Goal: Book appointment/travel/reservation

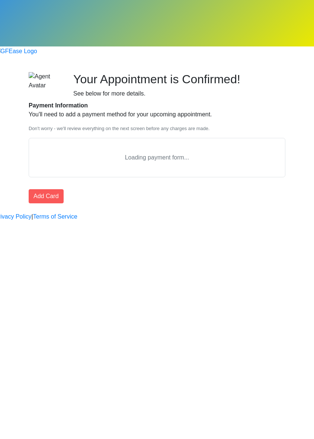
click at [234, 204] on div "Begin your FREE virtual smile assessment! Your Appointment is Confirmed! See be…" at bounding box center [157, 138] width 268 height 132
click at [173, 204] on div "Begin your FREE virtual smile assessment! Your Appointment is Confirmed! See be…" at bounding box center [157, 138] width 268 height 132
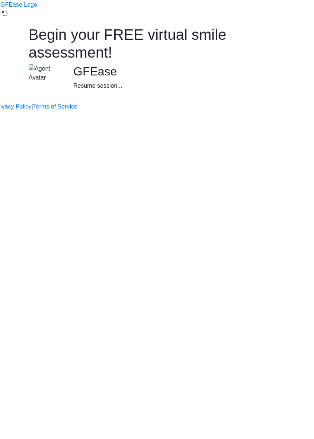
click at [273, 111] on body "Begin your FREE virtual smile assessment! GFEase Resume session... Privacy Poli…" at bounding box center [157, 55] width 314 height 111
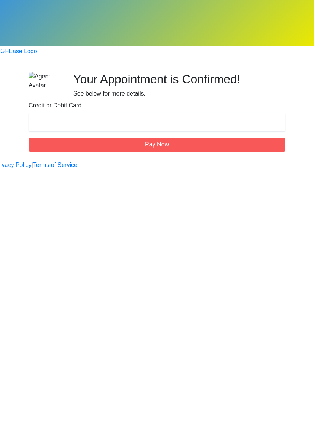
click at [111, 113] on div at bounding box center [157, 122] width 257 height 19
click at [252, 152] on div "Begin your FREE virtual smile assessment! Your Appointment is Confirmed! See be…" at bounding box center [157, 112] width 268 height 80
click at [173, 113] on div at bounding box center [157, 122] width 257 height 19
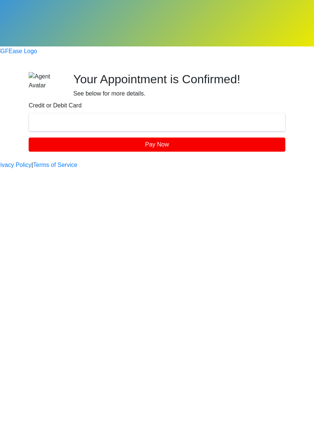
click at [216, 152] on div "Begin your FREE virtual smile assessment! Your Appointment is Confirmed! See be…" at bounding box center [157, 112] width 268 height 80
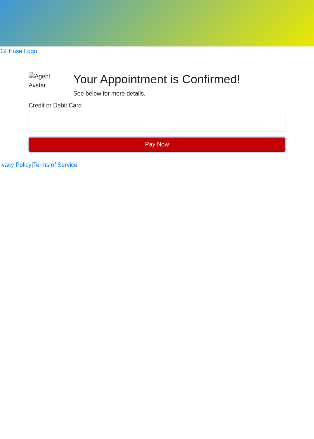
click at [204, 138] on button "Pay Now" at bounding box center [157, 145] width 257 height 14
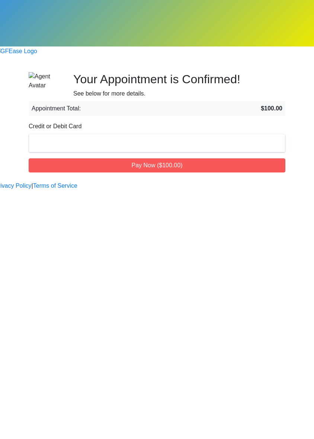
click at [250, 157] on div "Begin your FREE virtual smile assessment! Your Appointment is Confirmed! See be…" at bounding box center [157, 122] width 268 height 100
click at [244, 173] on div "Begin your FREE virtual smile assessment! Your Appointment is Confirmed! See be…" at bounding box center [157, 122] width 268 height 100
click at [147, 134] on div at bounding box center [157, 143] width 257 height 19
click at [204, 122] on div "Credit or Debit Card" at bounding box center [157, 137] width 257 height 30
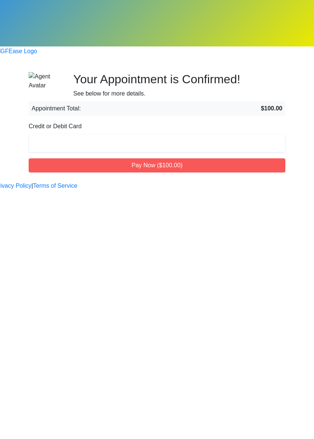
click at [81, 104] on span "Appointment Total:" at bounding box center [56, 108] width 49 height 9
click at [187, 173] on div "Begin your FREE virtual smile assessment! Your Appointment is Confirmed! See be…" at bounding box center [157, 122] width 268 height 100
click at [261, 104] on strong "$100.00" at bounding box center [272, 108] width 22 height 9
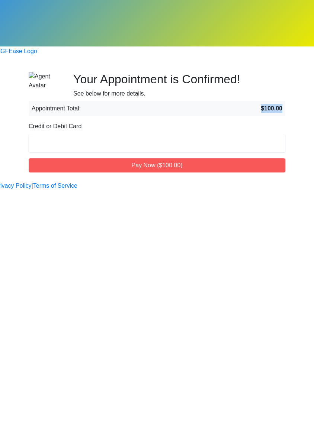
click at [261, 104] on strong "$100.00" at bounding box center [272, 108] width 22 height 9
